Goal: Check status: Check status

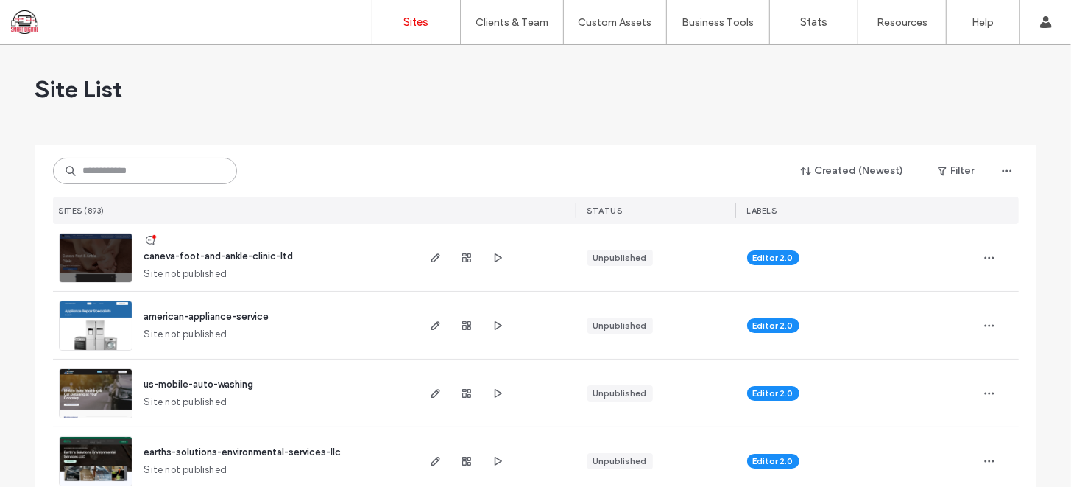
click at [196, 159] on input at bounding box center [145, 171] width 184 height 27
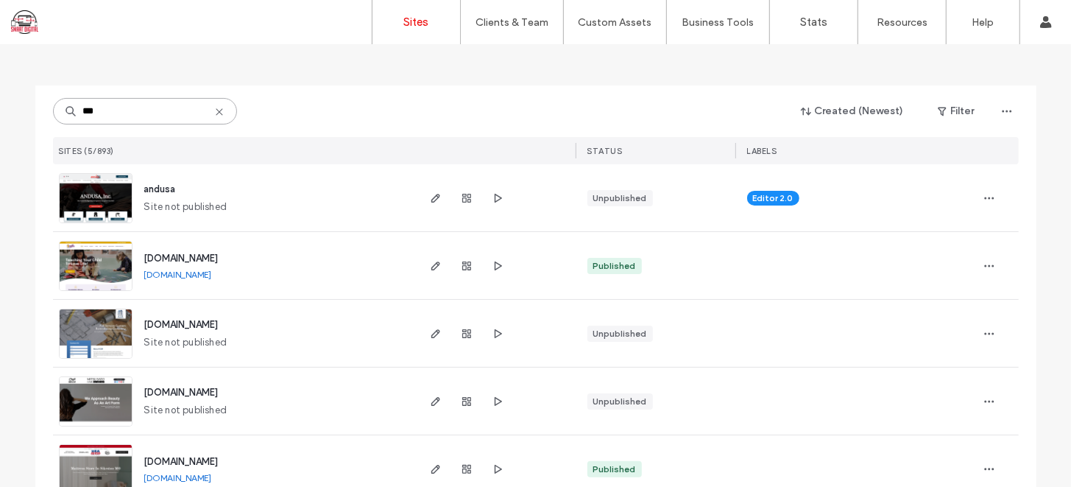
scroll to position [93, 0]
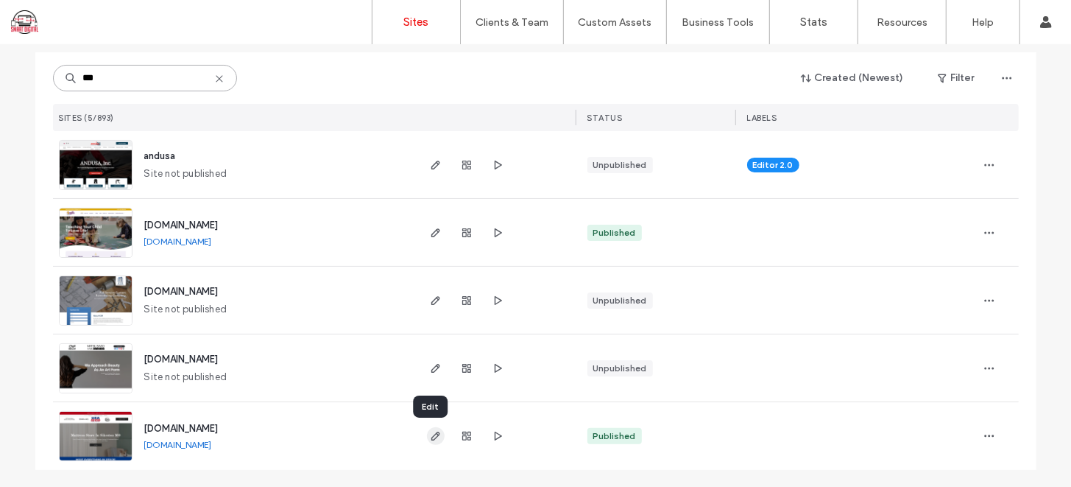
type input "***"
click at [430, 440] on icon "button" at bounding box center [436, 436] width 12 height 12
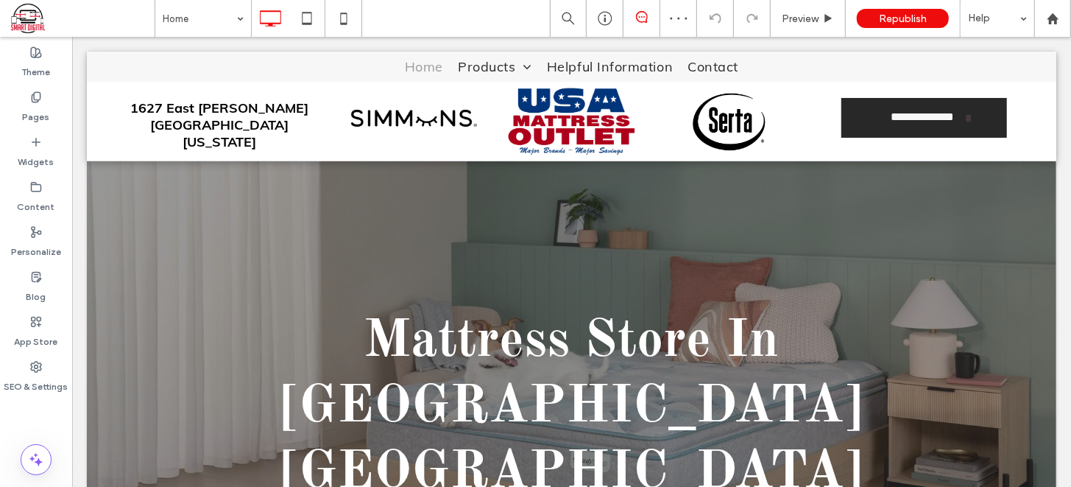
click at [639, 14] on icon at bounding box center [642, 17] width 12 height 12
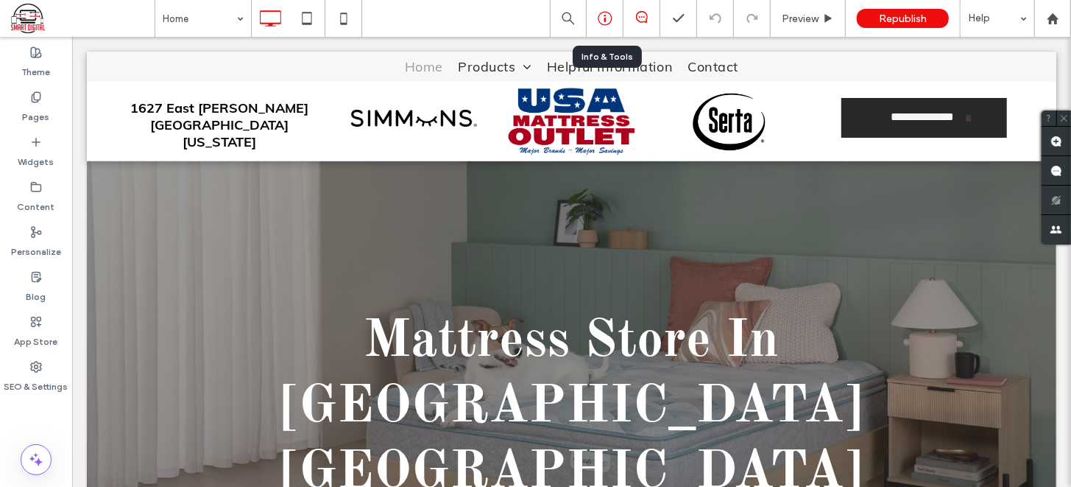
click at [608, 14] on icon at bounding box center [605, 18] width 15 height 15
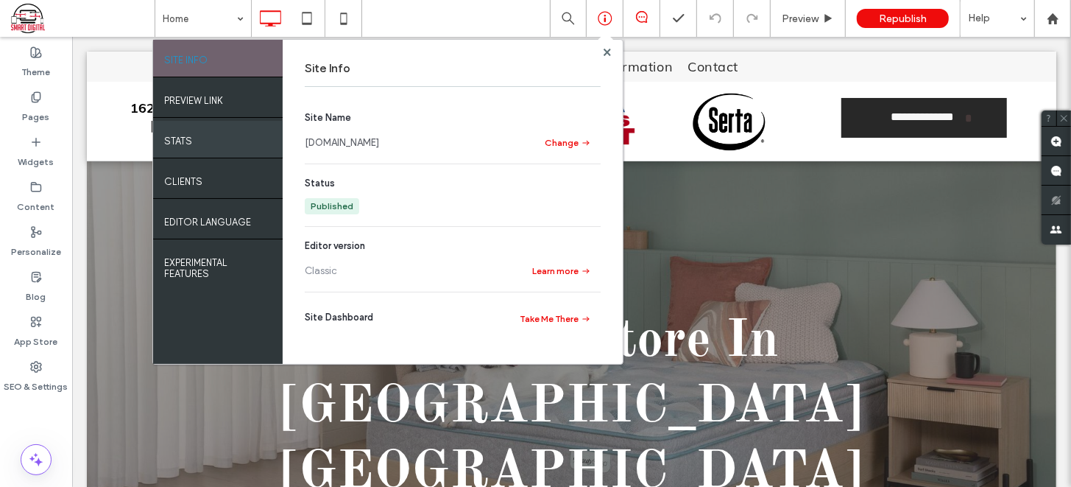
click at [205, 141] on div "STATS" at bounding box center [218, 139] width 130 height 37
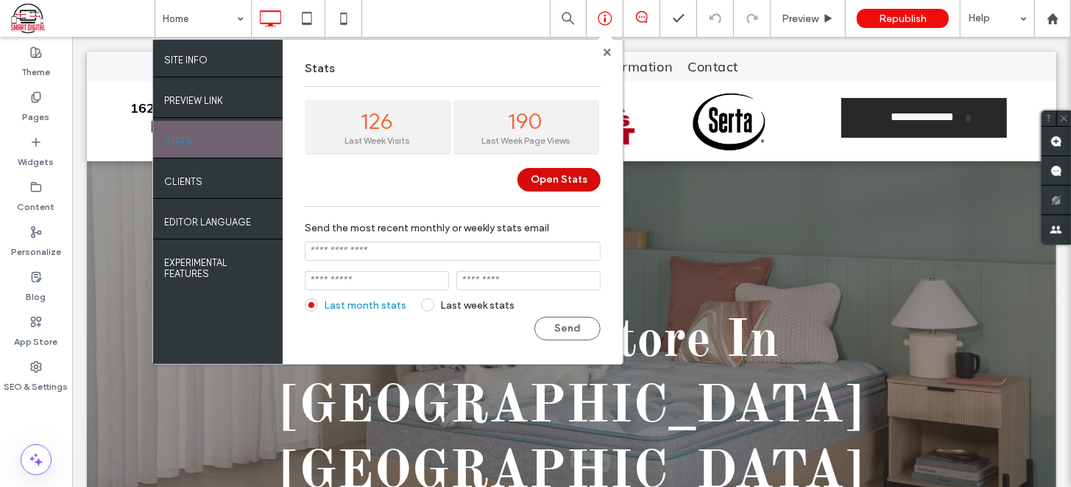
click at [568, 182] on button "Open Stats" at bounding box center [559, 180] width 83 height 24
click at [1051, 15] on use at bounding box center [1052, 18] width 11 height 11
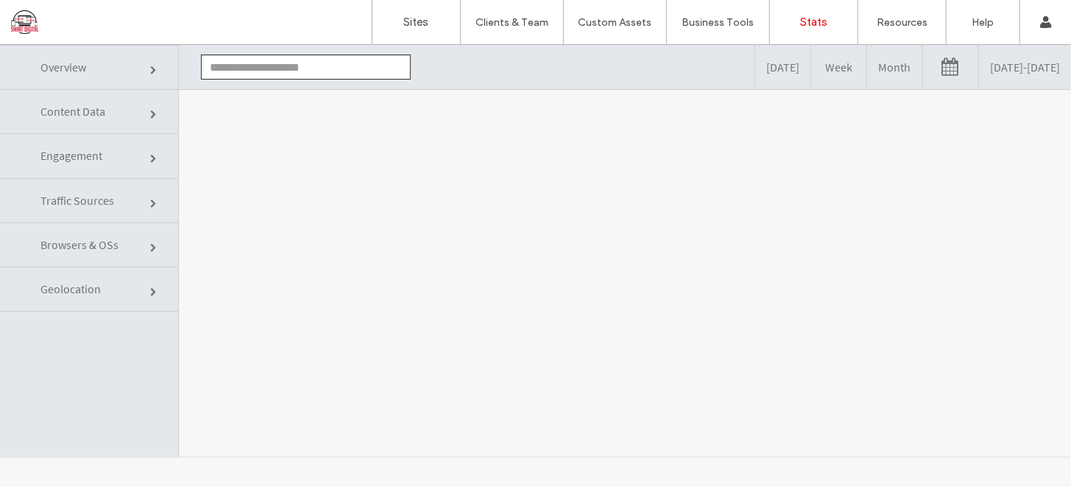
type input "**********"
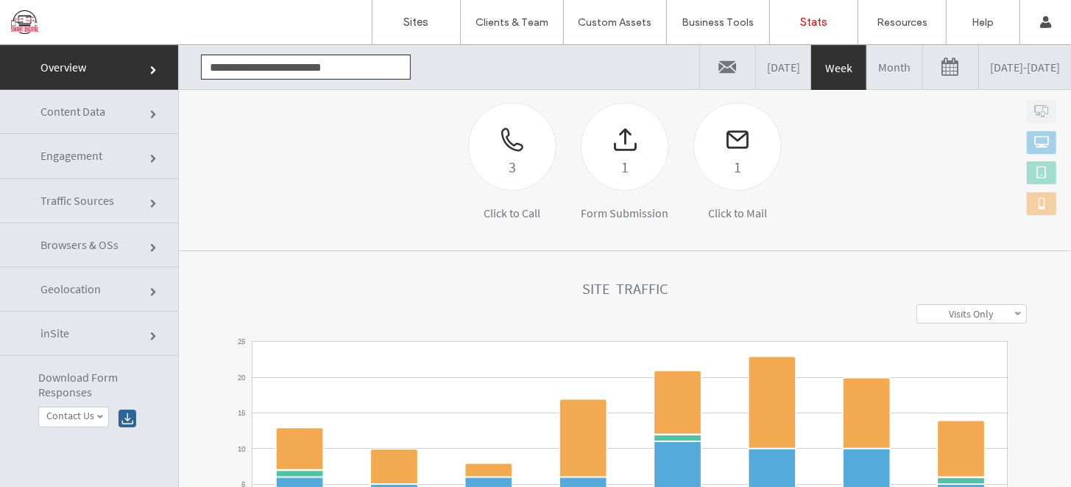
scroll to position [226, 0]
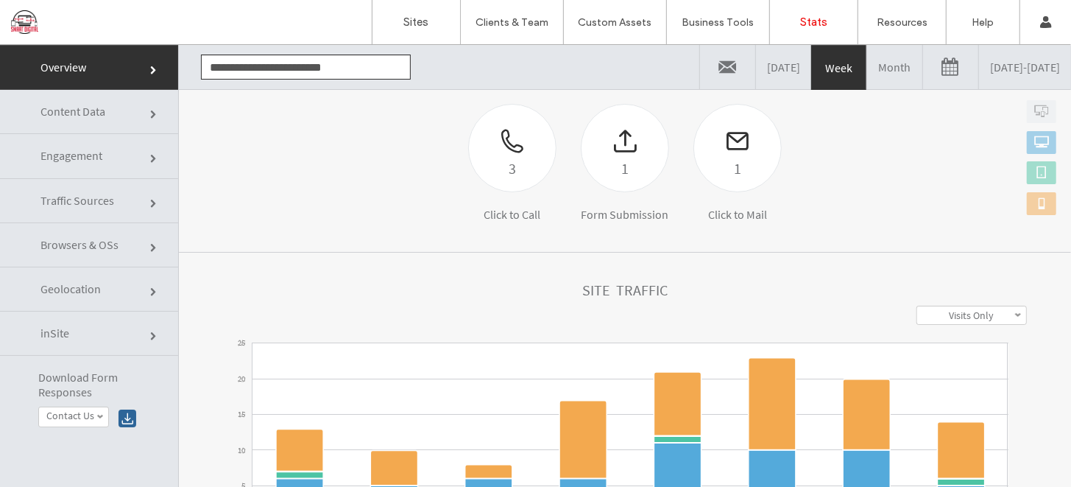
click at [867, 66] on link "Month" at bounding box center [894, 66] width 55 height 44
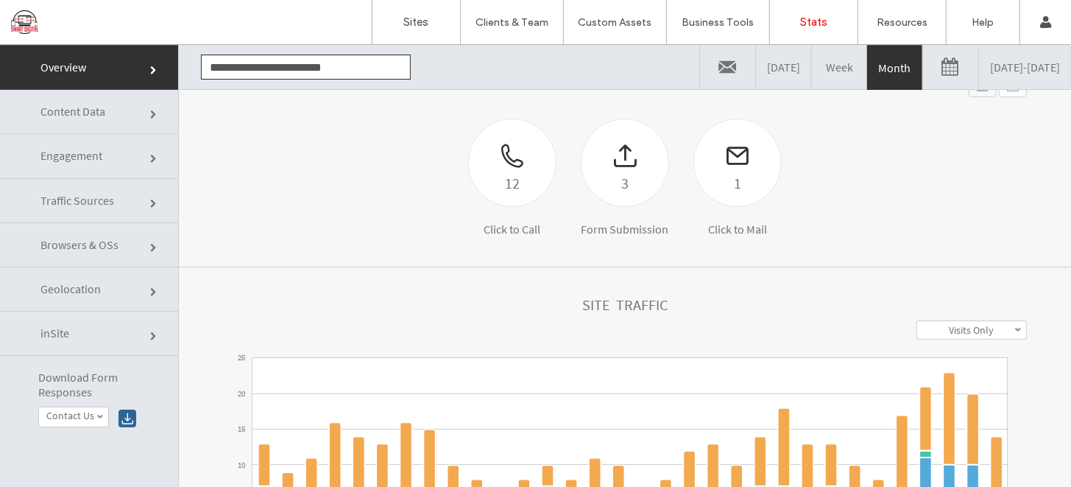
scroll to position [0, 0]
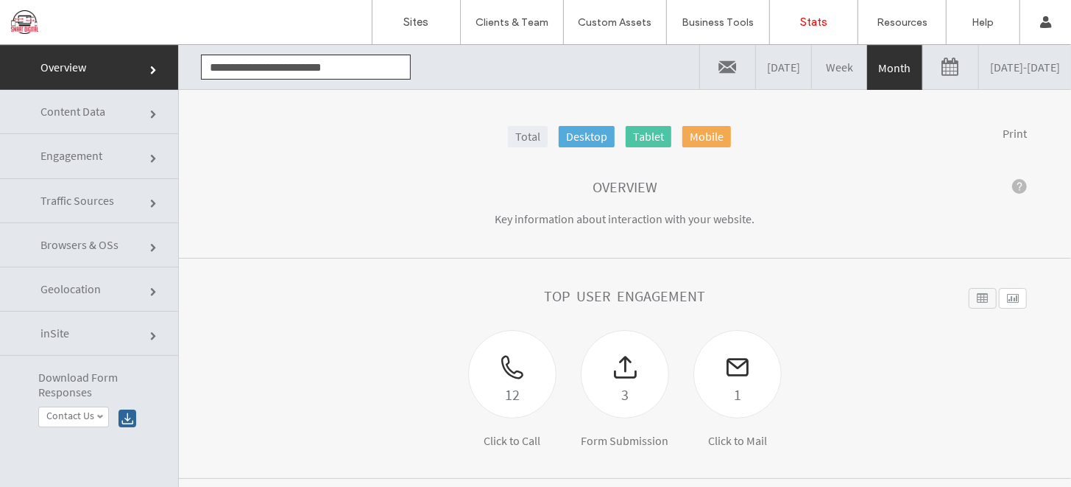
click at [124, 415] on div at bounding box center [128, 418] width 18 height 18
